Goal: Information Seeking & Learning: Learn about a topic

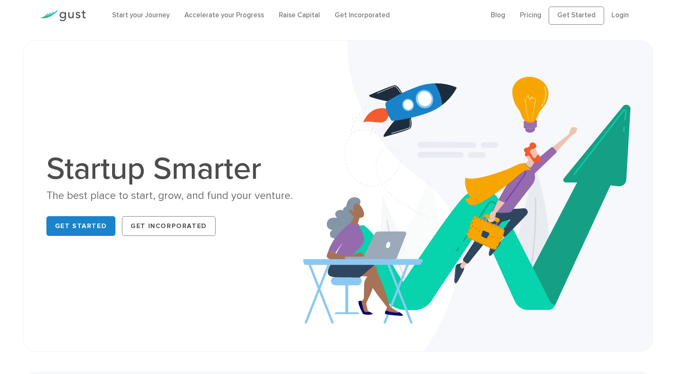
scroll to position [12, 0]
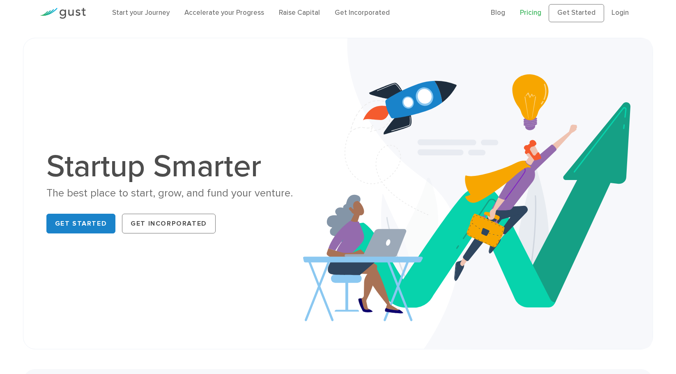
click at [536, 16] on link "Pricing" at bounding box center [530, 13] width 21 height 8
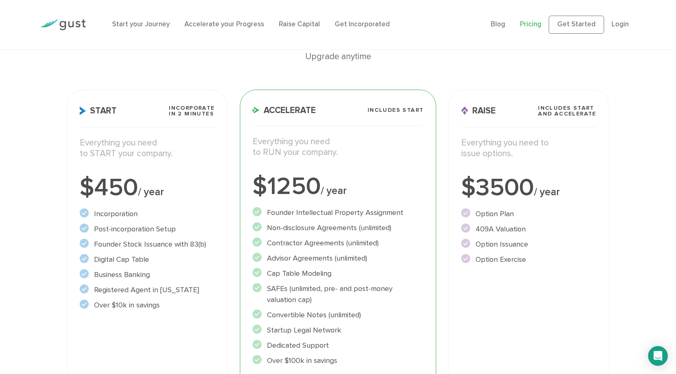
scroll to position [89, 0]
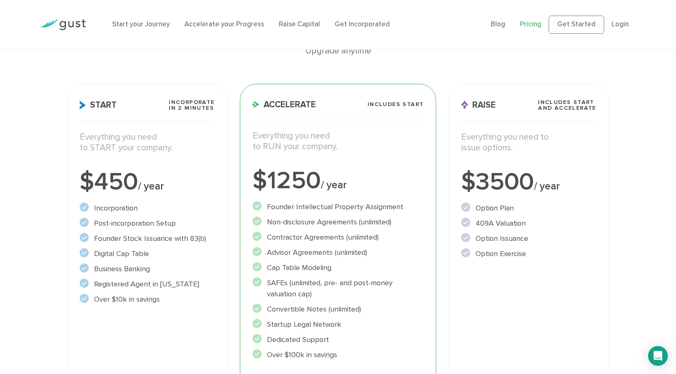
drag, startPoint x: 109, startPoint y: 220, endPoint x: 141, endPoint y: 219, distance: 32.5
click at [141, 219] on li "Post-incorporation Setup" at bounding box center [147, 223] width 135 height 11
drag, startPoint x: 107, startPoint y: 237, endPoint x: 152, endPoint y: 237, distance: 45.2
click at [152, 237] on li "Founder Stock Issuance with 83(b)" at bounding box center [147, 238] width 135 height 11
drag, startPoint x: 108, startPoint y: 254, endPoint x: 150, endPoint y: 254, distance: 41.1
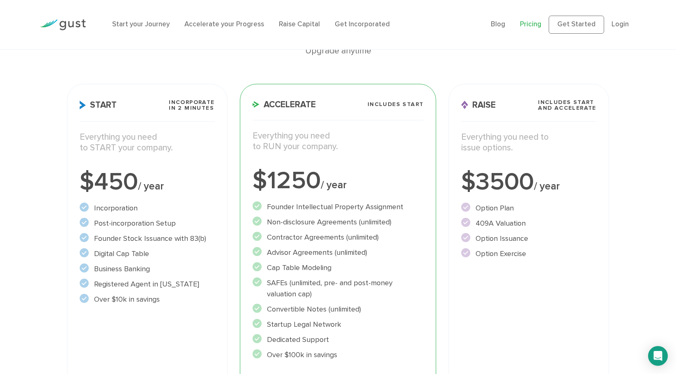
click at [150, 254] on li "Digital Cap Table" at bounding box center [147, 253] width 135 height 11
drag, startPoint x: 111, startPoint y: 271, endPoint x: 156, endPoint y: 271, distance: 44.4
click at [156, 271] on li "Business Banking" at bounding box center [147, 268] width 135 height 11
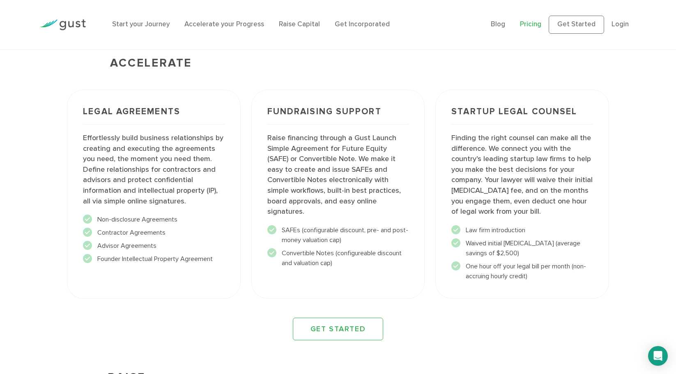
scroll to position [931, 0]
